Goal: Task Accomplishment & Management: Manage account settings

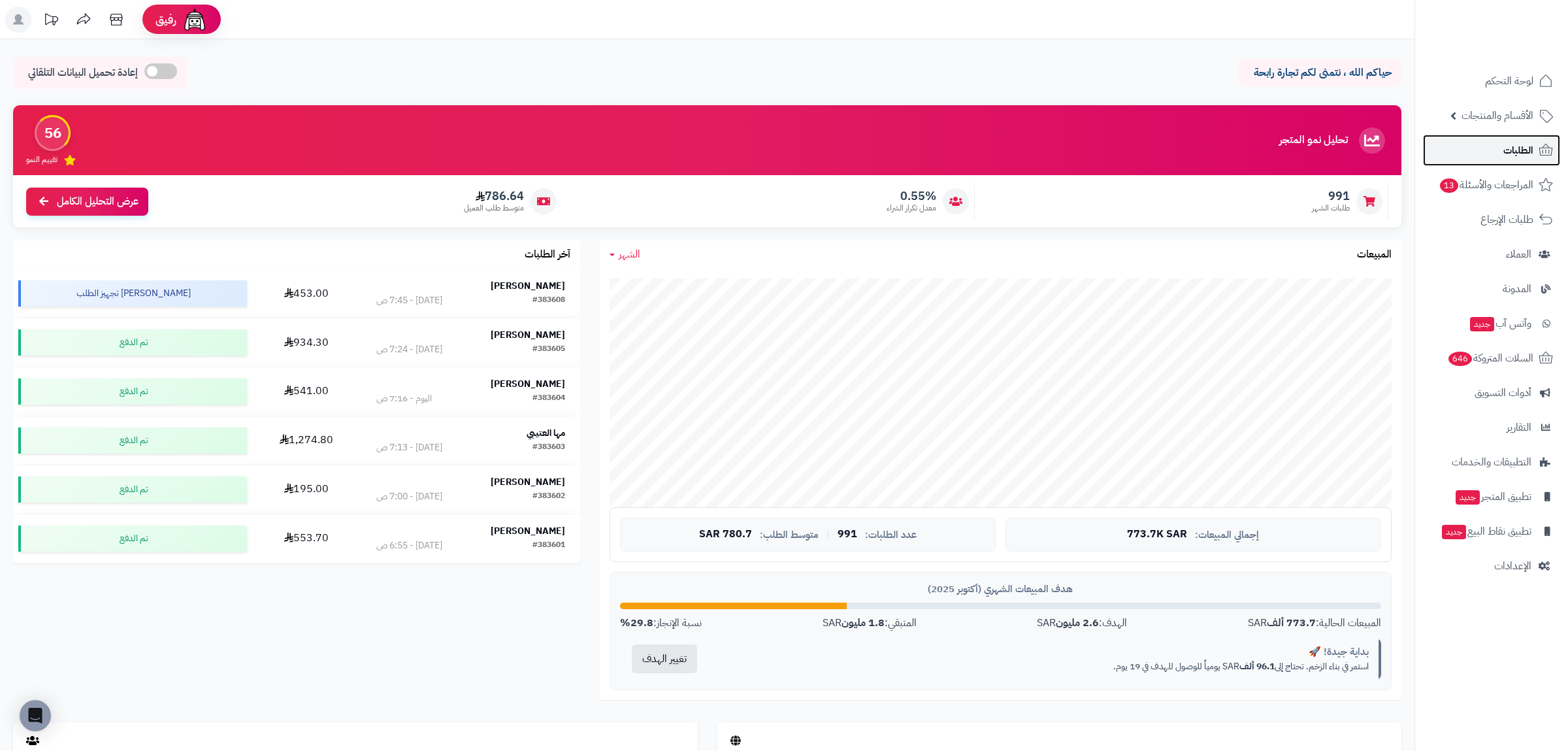
click at [1522, 139] on link "الطلبات" at bounding box center [1491, 150] width 138 height 32
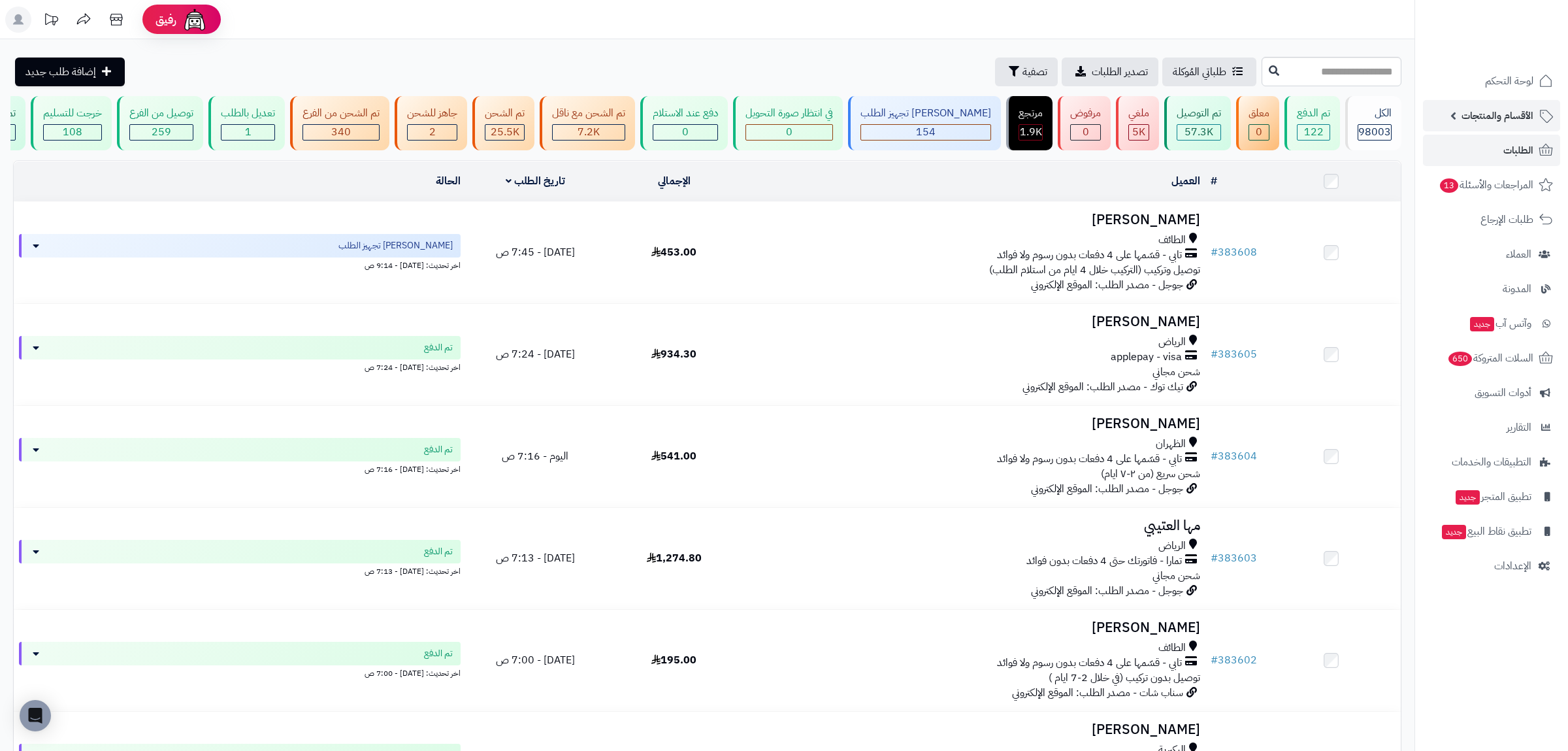
click at [1524, 113] on span "الأقسام والمنتجات" at bounding box center [1497, 116] width 72 height 18
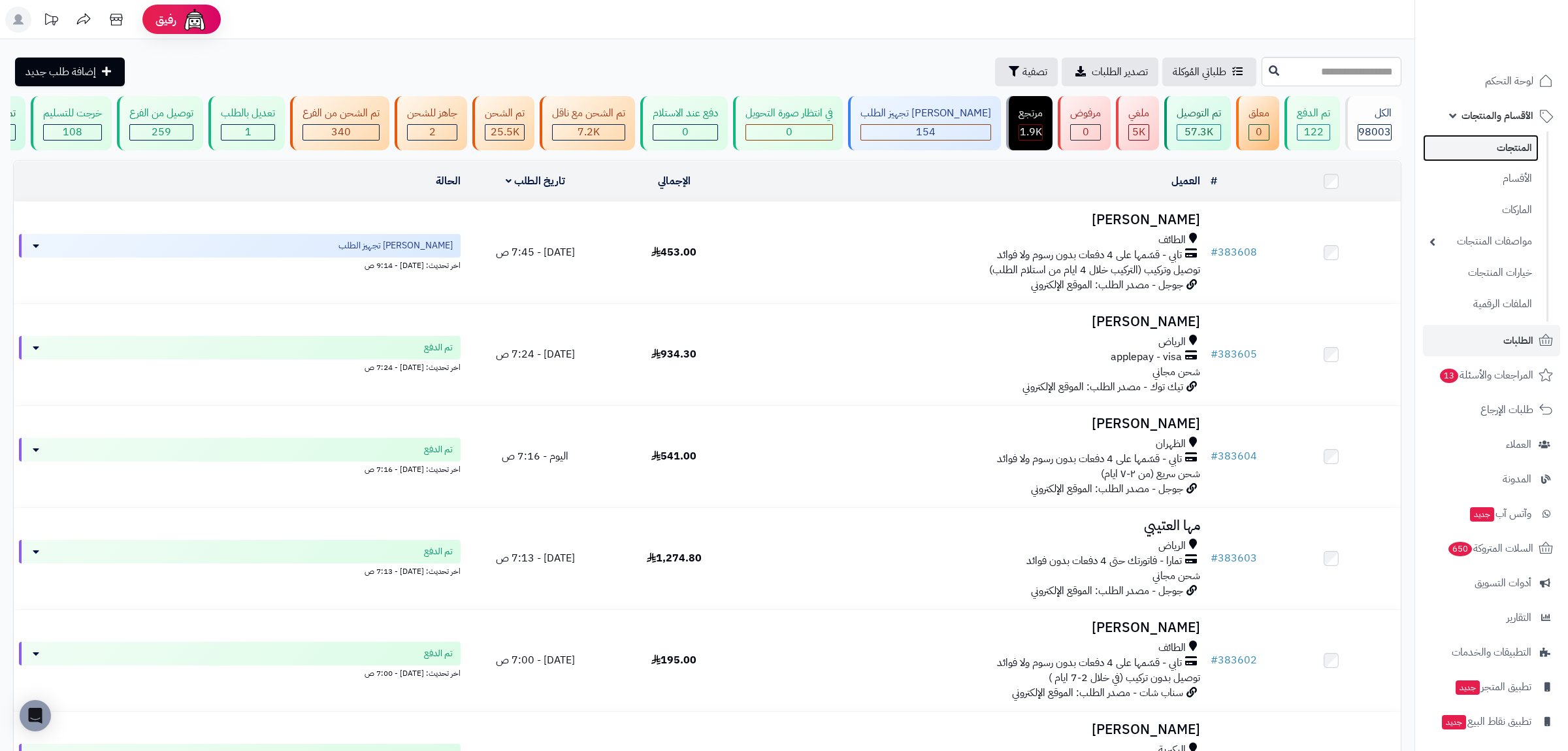
click at [1527, 141] on link "المنتجات" at bounding box center [1481, 147] width 116 height 27
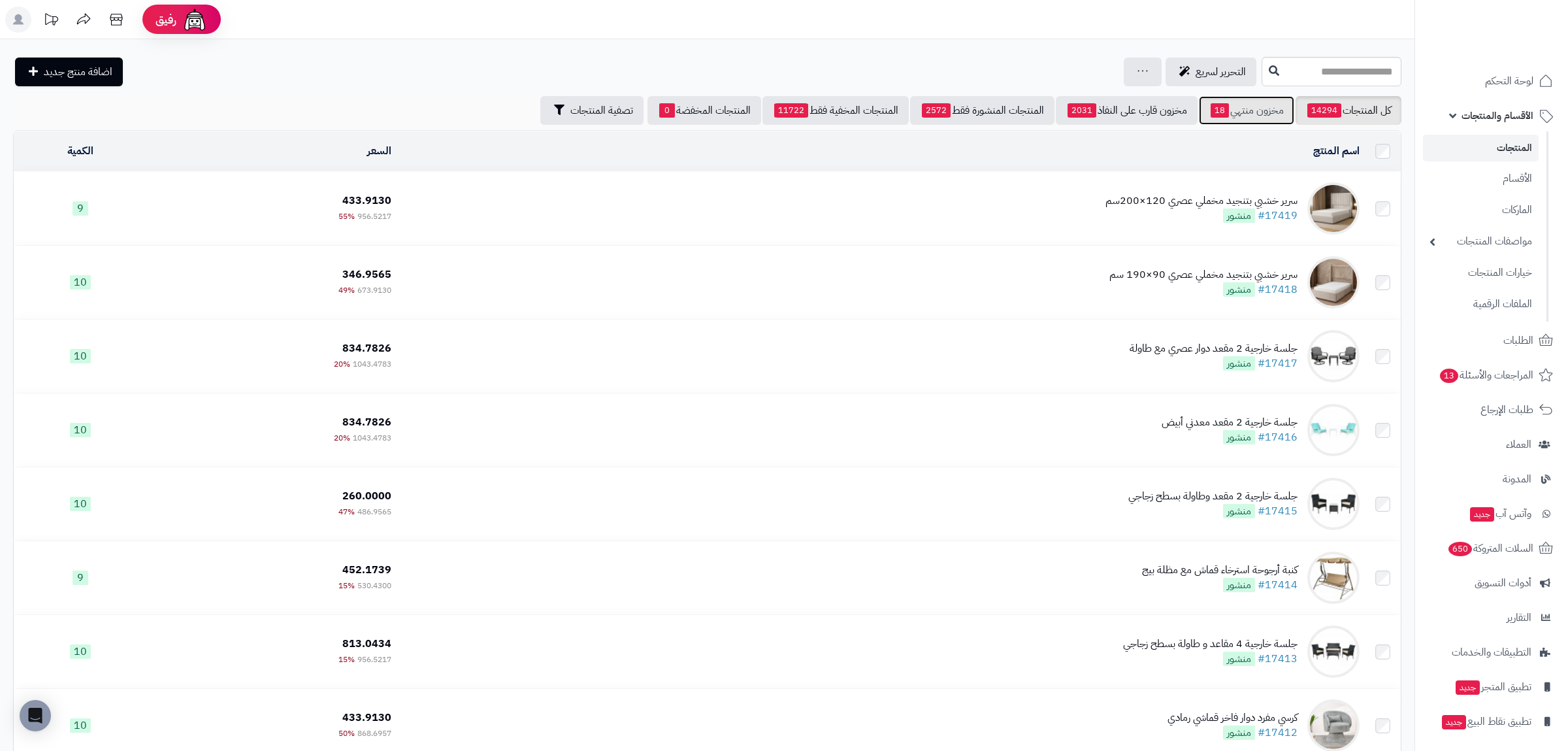
click at [1242, 107] on link "مخزون منتهي 18" at bounding box center [1246, 110] width 95 height 29
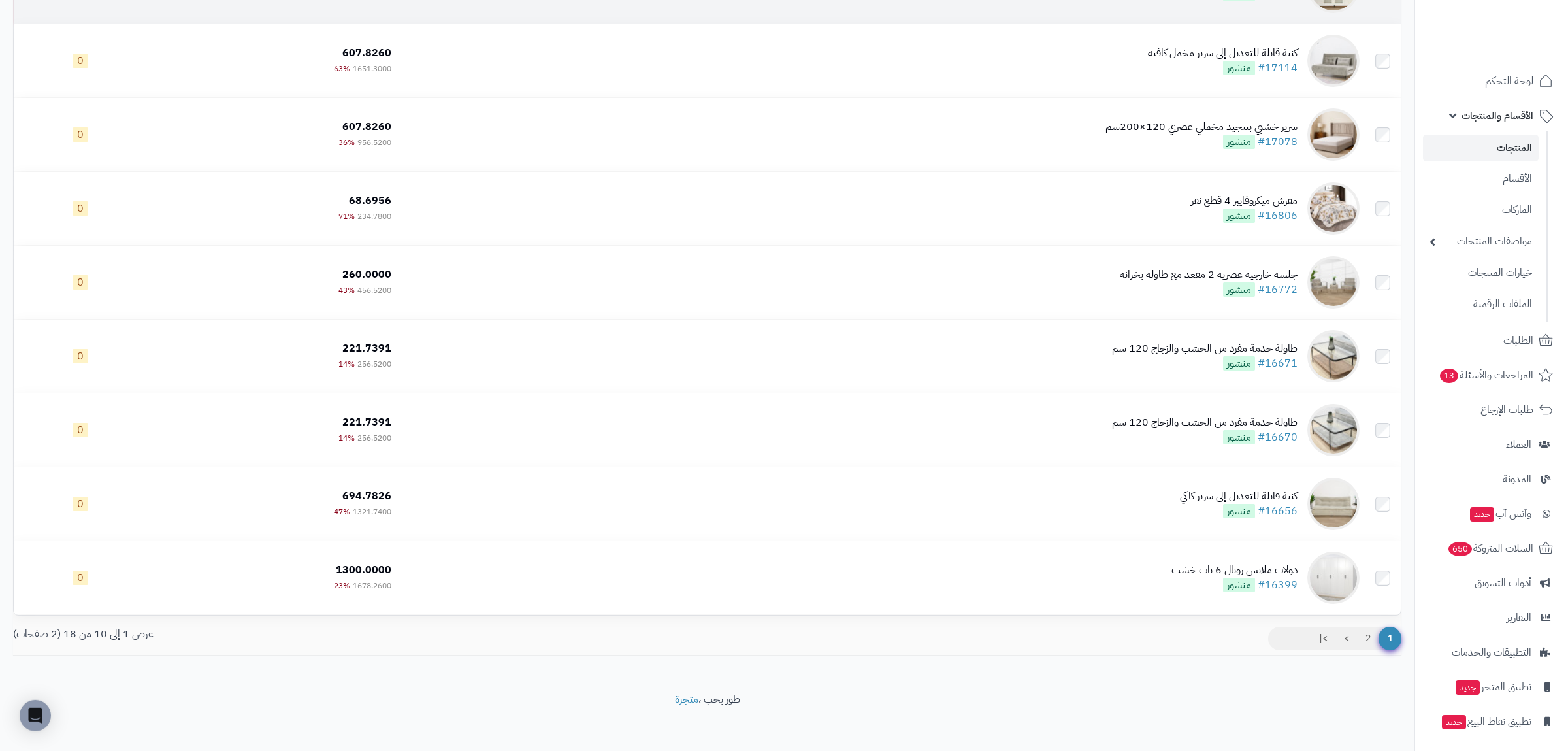
scroll to position [305, 0]
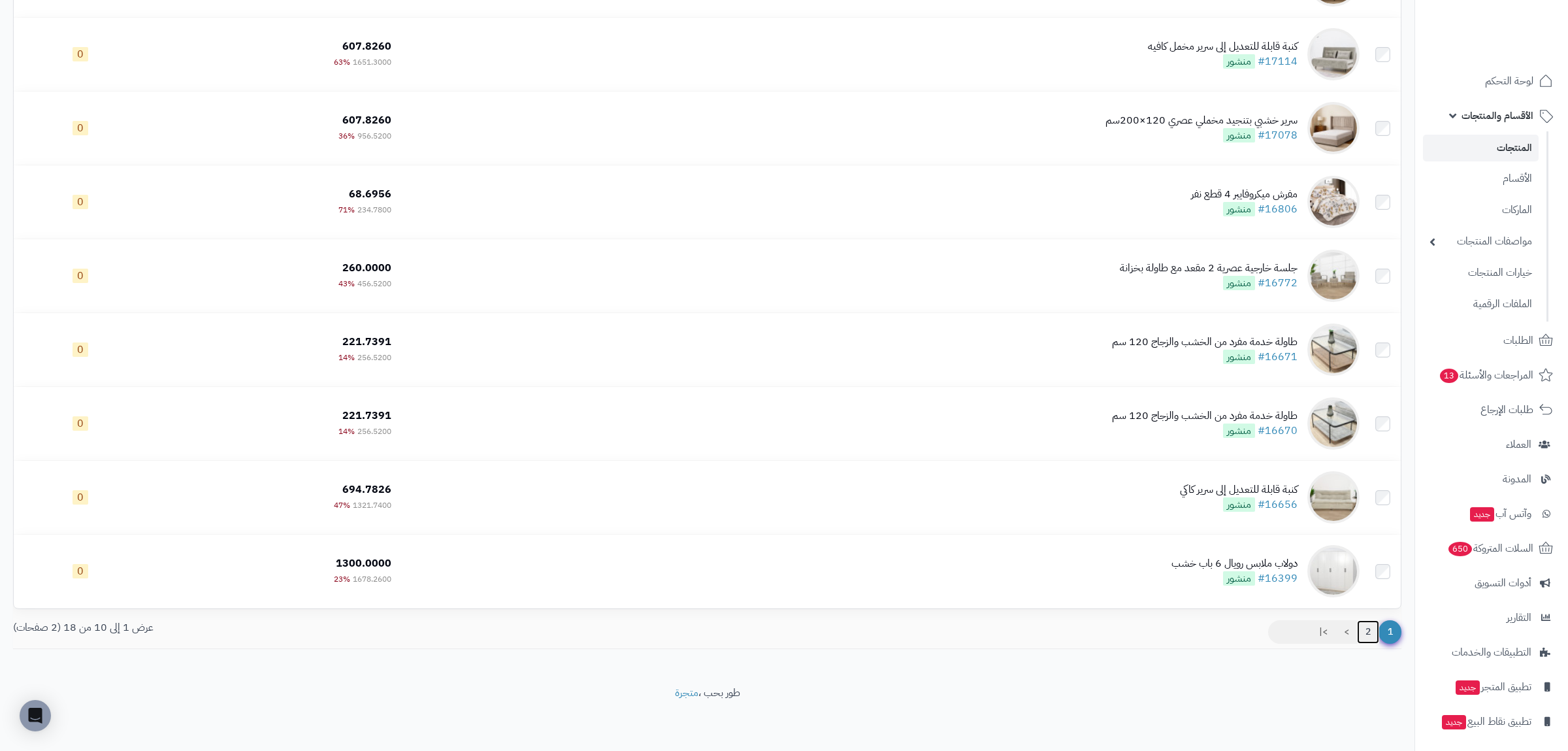
click at [1365, 637] on link "2" at bounding box center [1368, 631] width 22 height 24
